Goal: Task Accomplishment & Management: Complete application form

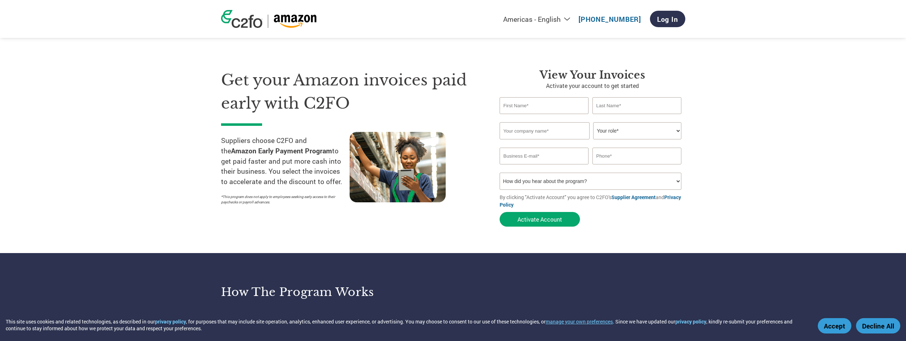
click at [542, 109] on input "text" at bounding box center [543, 105] width 89 height 17
type input "Mai"
type input "Thao"
type input "Arcadis"
click at [675, 130] on select "Your role* CFO Controller Credit Manager Finance Director Treasurer CEO Preside…" at bounding box center [637, 130] width 88 height 17
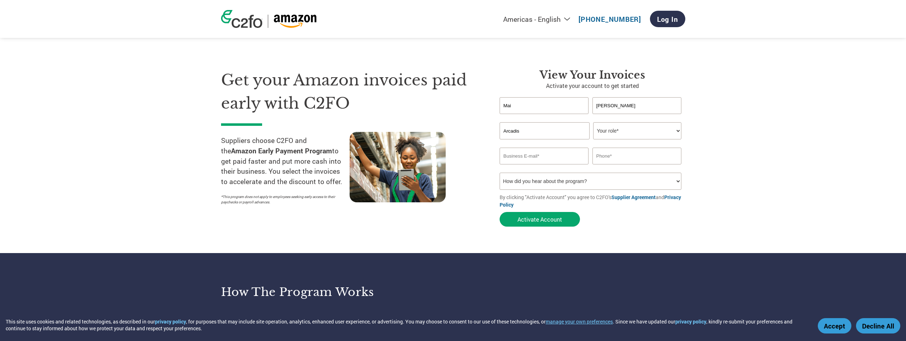
select select "ACCOUNTS_RECEIVABLE"
click at [593, 122] on select "Your role* CFO Controller Credit Manager Finance Director Treasurer CEO Preside…" at bounding box center [637, 130] width 88 height 17
click at [515, 156] on input "email" at bounding box center [543, 155] width 89 height 17
type input "mai.thao@arcadis.com"
type input "3034713534"
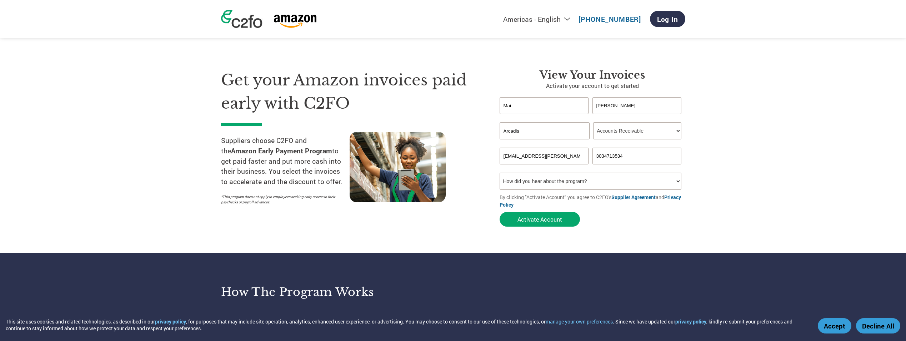
click at [653, 179] on select "How did you hear about the program? Received a letter Email Social Media Online…" at bounding box center [590, 180] width 182 height 17
select select "Family/Friend/Acquaintance"
click at [499, 172] on select "How did you hear about the program? Received a letter Email Social Media Online…" at bounding box center [590, 180] width 182 height 17
click at [544, 217] on button "Activate Account" at bounding box center [539, 219] width 80 height 15
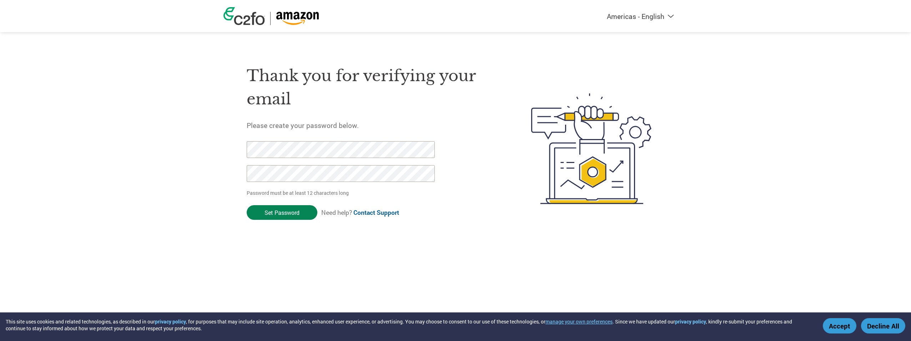
click at [276, 211] on input "Set Password" at bounding box center [282, 212] width 71 height 15
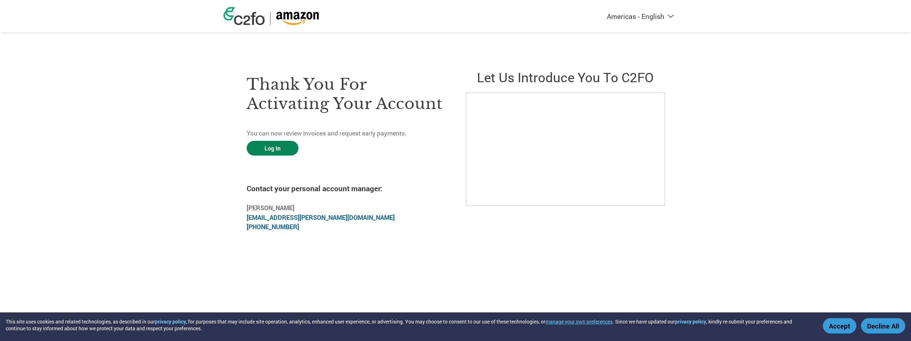
click at [272, 148] on link "Log In" at bounding box center [273, 148] width 52 height 15
